Goal: Communication & Community: Connect with others

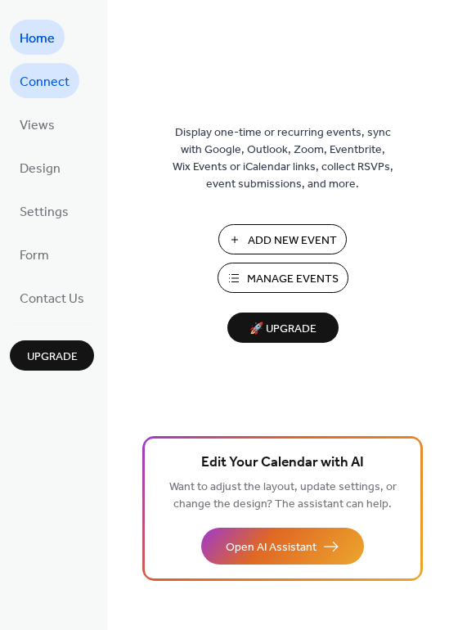
click at [43, 80] on span "Connect" at bounding box center [45, 82] width 50 height 25
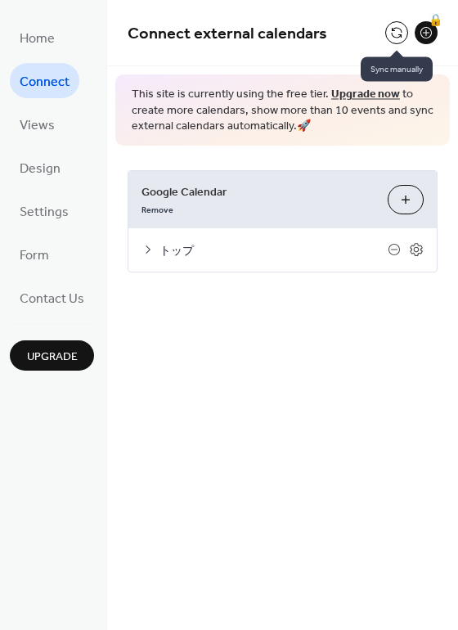
click at [398, 33] on button at bounding box center [396, 32] width 23 height 23
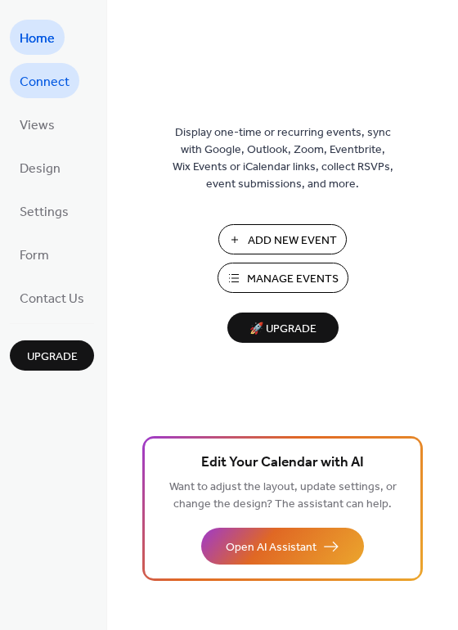
click at [59, 73] on span "Connect" at bounding box center [45, 82] width 50 height 25
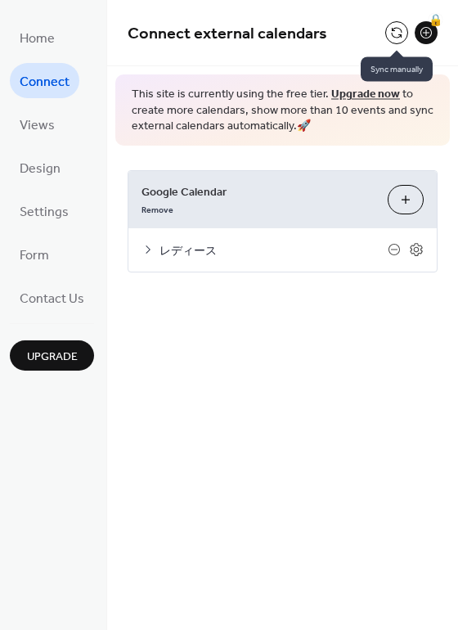
click at [389, 26] on button at bounding box center [396, 32] width 23 height 23
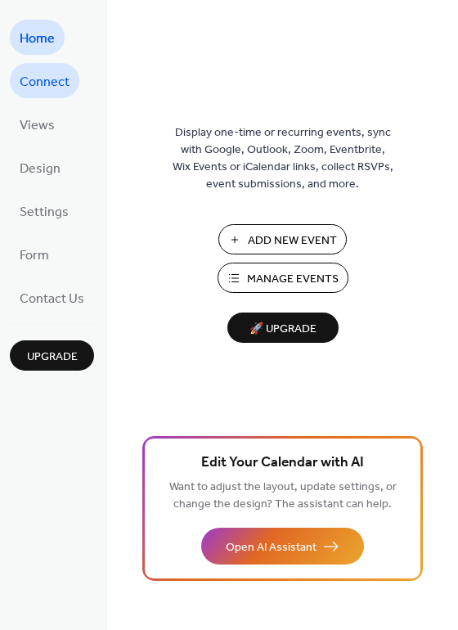
click at [49, 75] on span "Connect" at bounding box center [45, 82] width 50 height 25
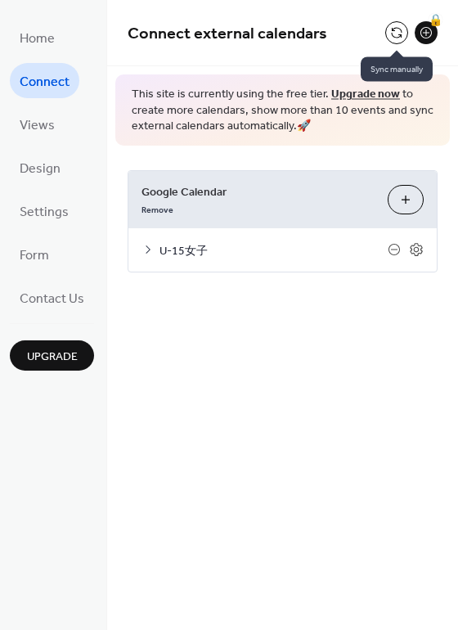
click at [400, 31] on button at bounding box center [396, 32] width 23 height 23
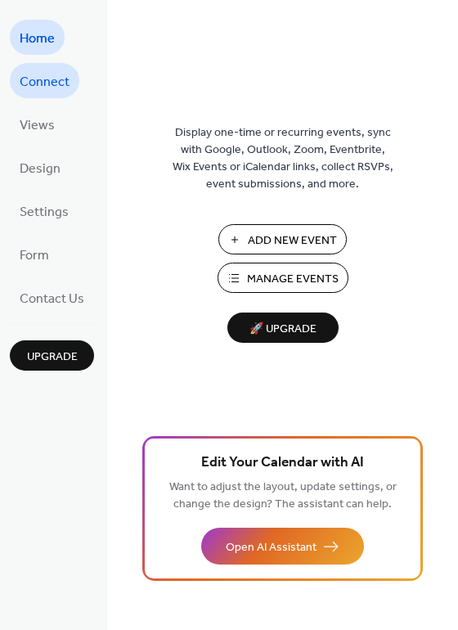
click at [48, 74] on span "Connect" at bounding box center [45, 82] width 50 height 25
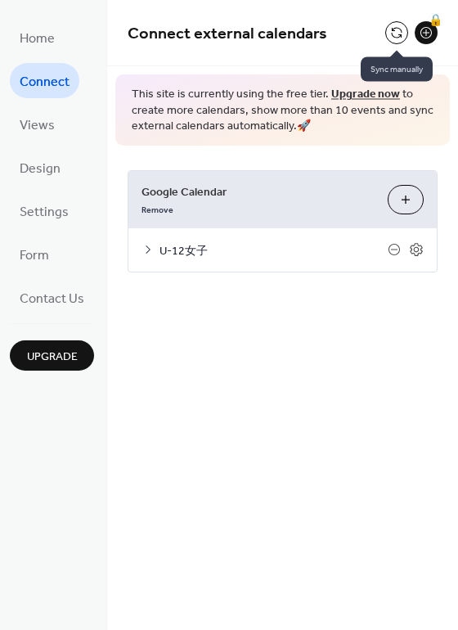
click at [398, 31] on button at bounding box center [396, 32] width 23 height 23
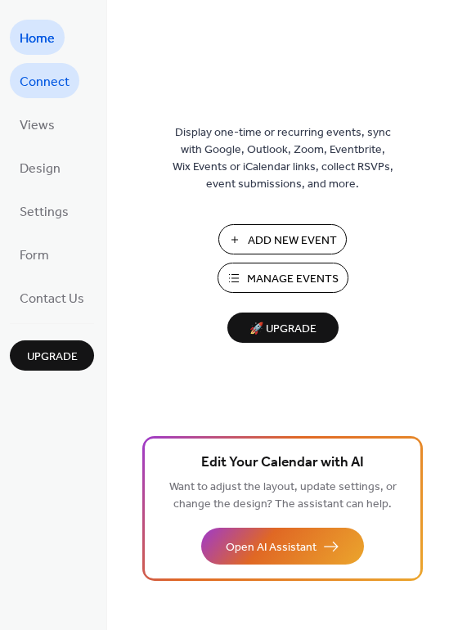
click at [65, 80] on span "Connect" at bounding box center [45, 82] width 50 height 25
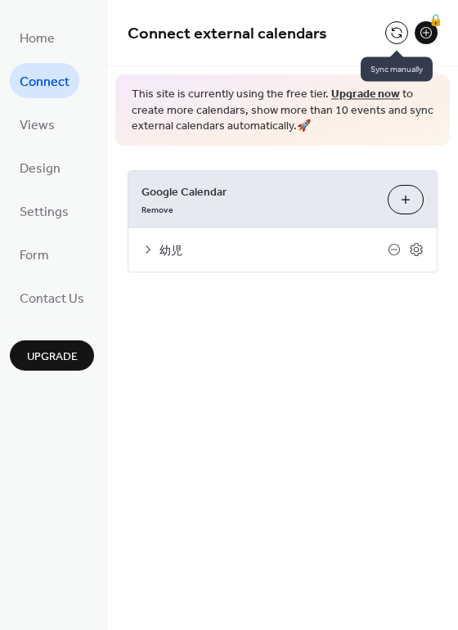
click at [395, 35] on button at bounding box center [396, 32] width 23 height 23
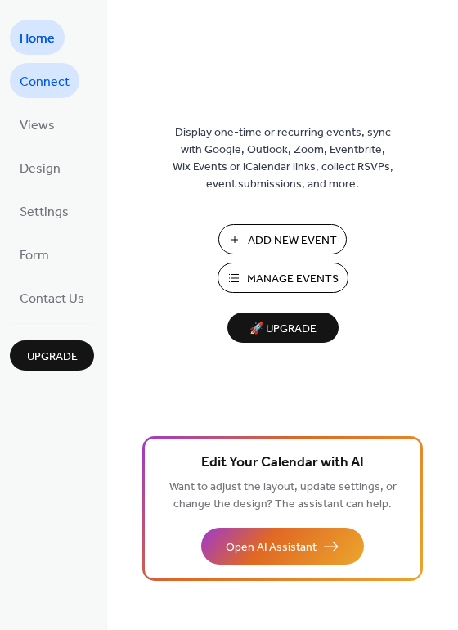
drag, startPoint x: 27, startPoint y: 82, endPoint x: 37, endPoint y: 83, distance: 10.0
click at [34, 83] on span "Connect" at bounding box center [45, 82] width 50 height 25
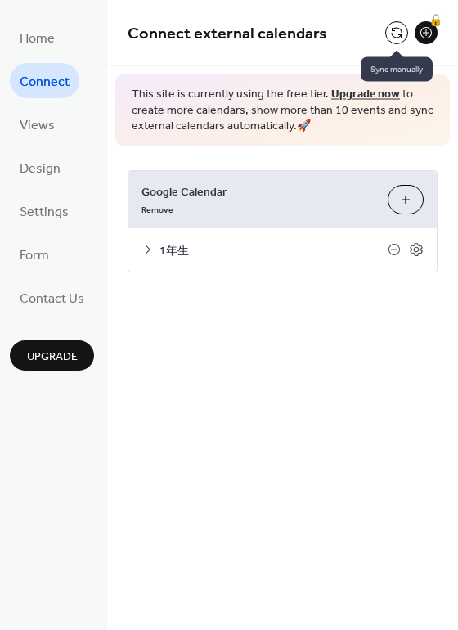
click at [399, 33] on button at bounding box center [396, 32] width 23 height 23
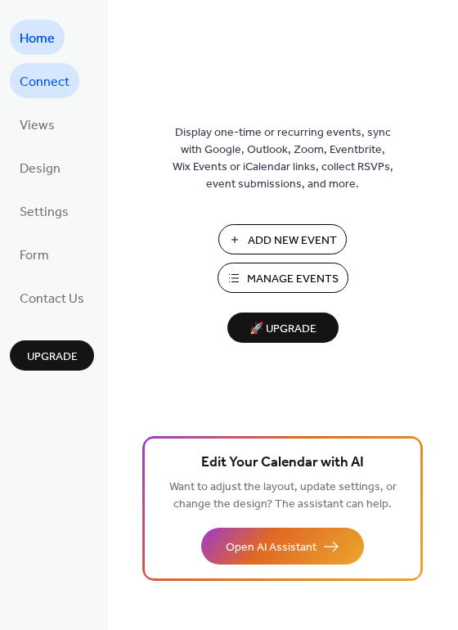
click at [55, 75] on span "Connect" at bounding box center [45, 82] width 50 height 25
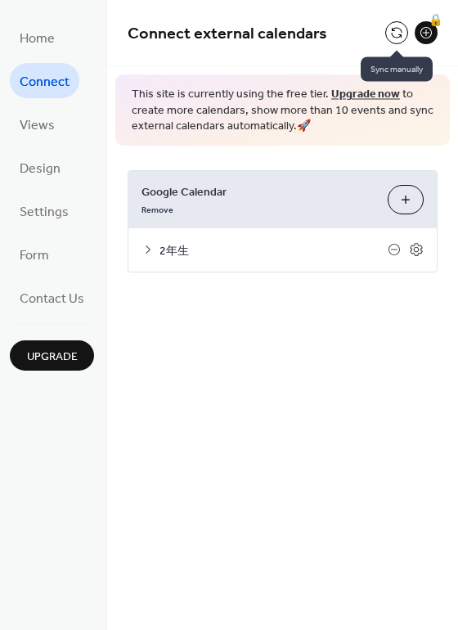
click at [394, 29] on button at bounding box center [396, 32] width 23 height 23
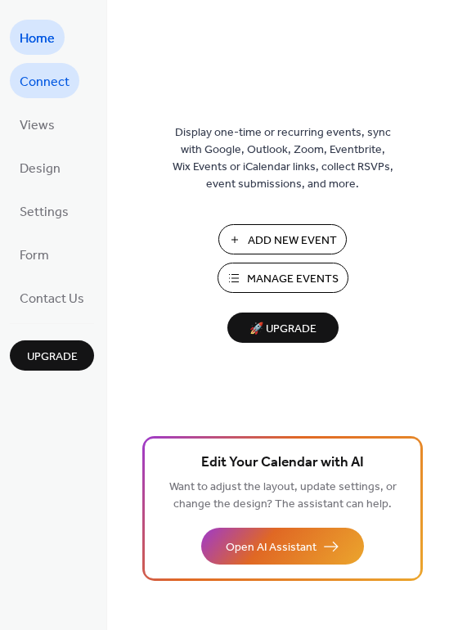
click at [69, 79] on link "Connect" at bounding box center [45, 80] width 70 height 35
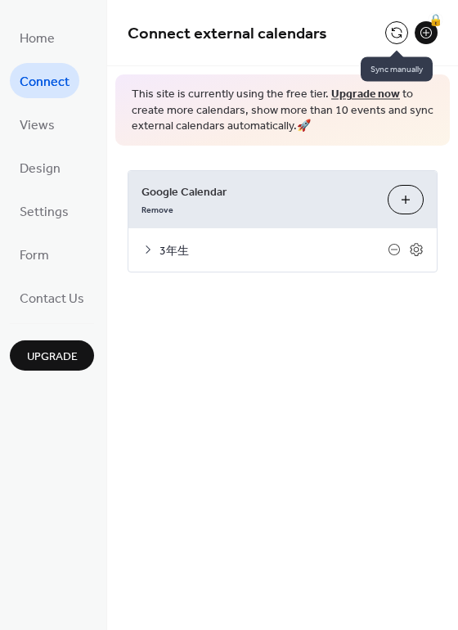
click at [393, 29] on button at bounding box center [396, 32] width 23 height 23
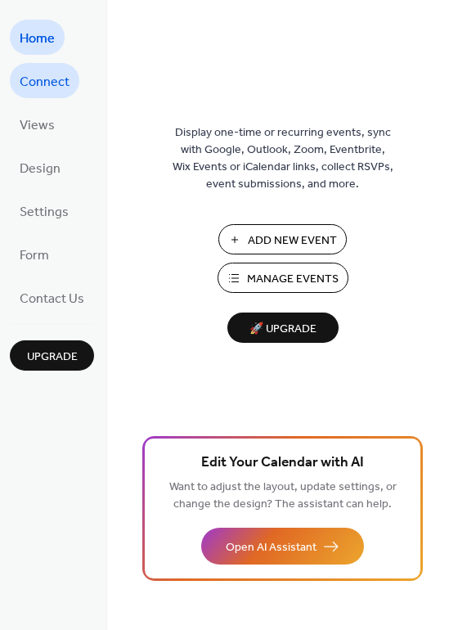
click at [50, 80] on span "Connect" at bounding box center [45, 82] width 50 height 25
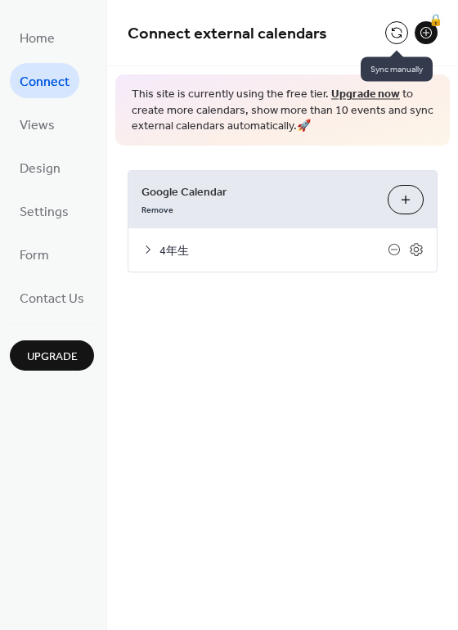
click at [402, 25] on button at bounding box center [396, 32] width 23 height 23
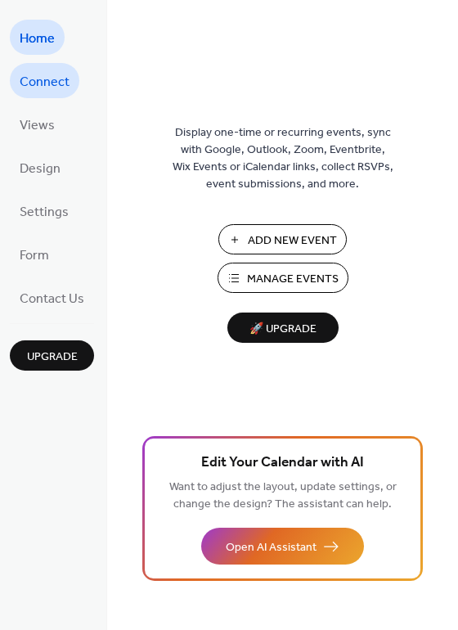
click at [49, 83] on span "Connect" at bounding box center [45, 82] width 50 height 25
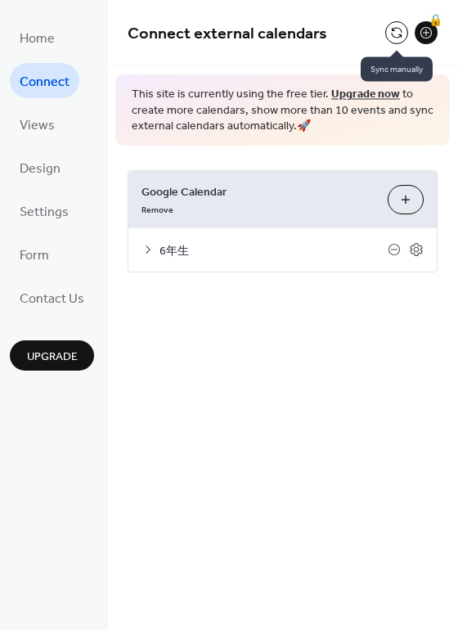
click at [404, 33] on button at bounding box center [396, 32] width 23 height 23
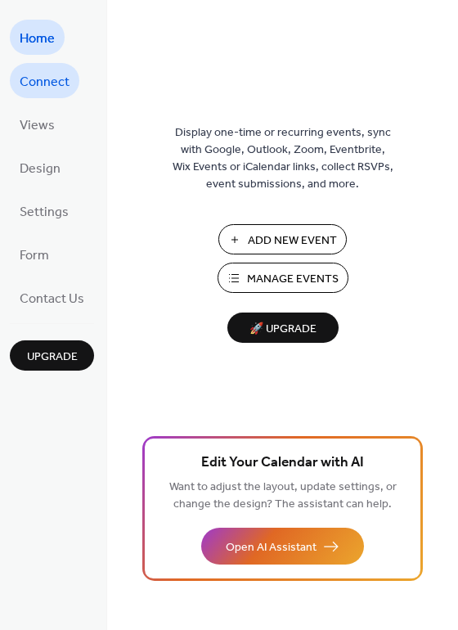
click at [61, 87] on span "Connect" at bounding box center [45, 82] width 50 height 25
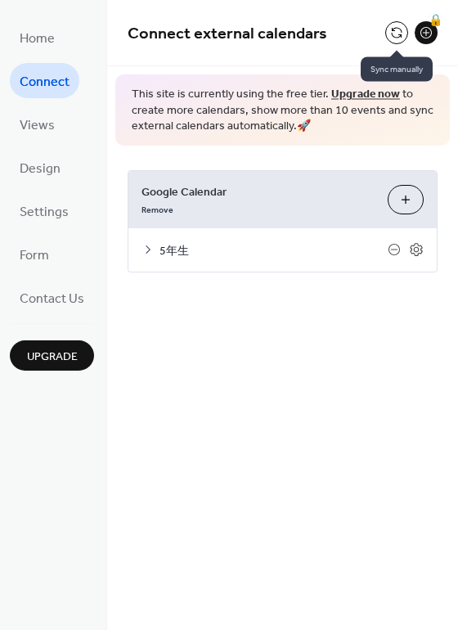
click at [397, 31] on button at bounding box center [396, 32] width 23 height 23
